Goal: Transaction & Acquisition: Purchase product/service

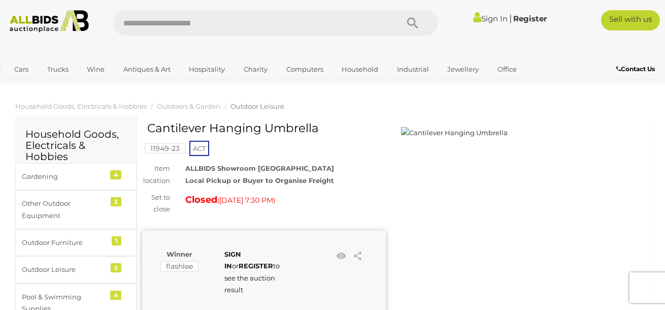
scroll to position [81, 0]
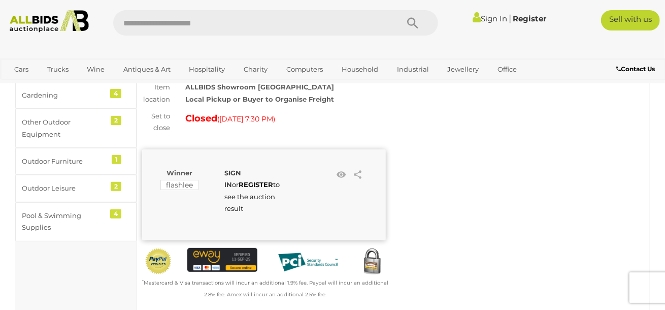
click at [241, 174] on strong "SIGN IN" at bounding box center [232, 179] width 17 height 20
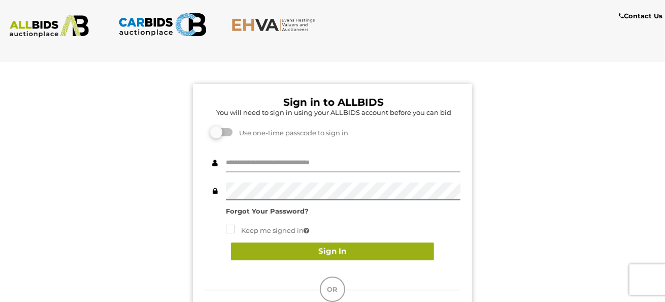
type input "********"
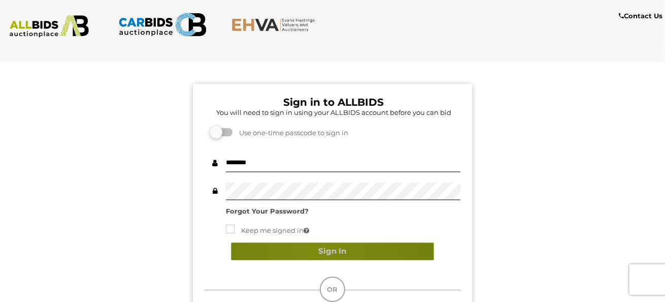
click at [316, 249] on button "Sign In" at bounding box center [332, 251] width 203 height 18
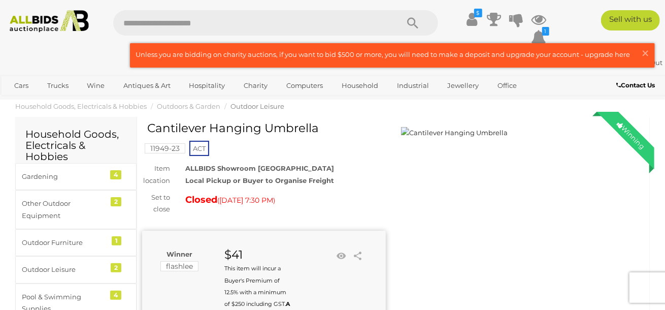
click at [384, 201] on div "Closed ( [DATE] 7:30 PM )" at bounding box center [285, 199] width 201 height 16
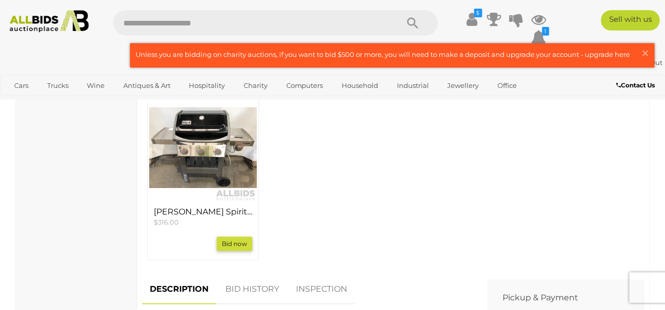
scroll to position [345, 0]
